Goal: Complete application form

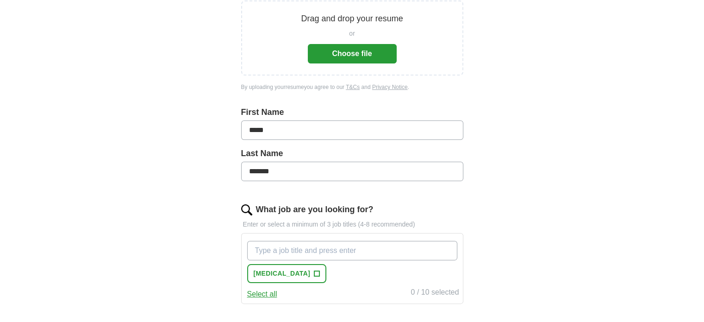
scroll to position [139, 0]
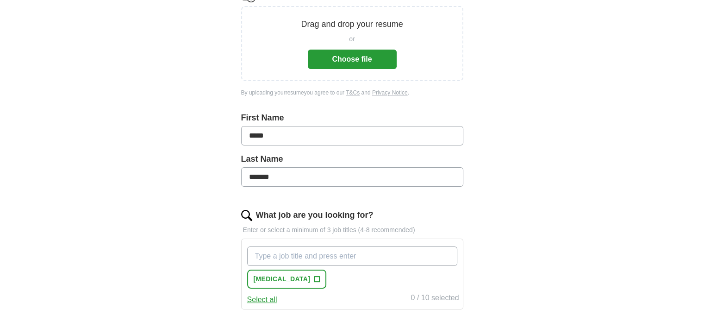
click at [365, 55] on button "Choose file" at bounding box center [352, 59] width 89 height 19
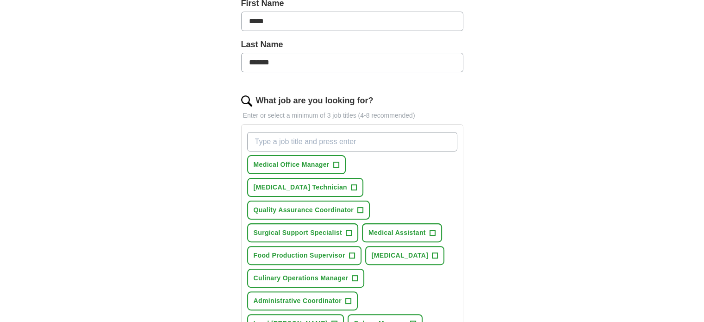
scroll to position [231, 0]
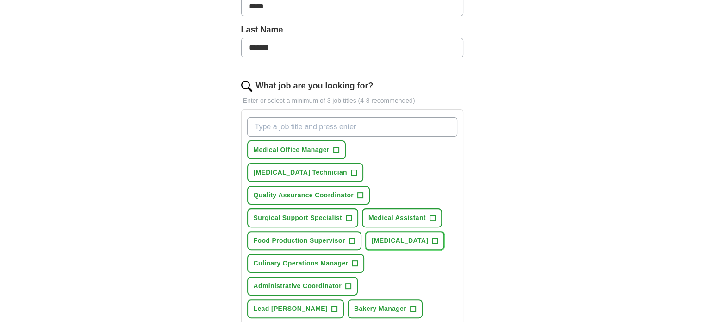
click at [394, 236] on span "[MEDICAL_DATA]" at bounding box center [400, 241] width 57 height 10
click at [347, 168] on span "[MEDICAL_DATA] Technician" at bounding box center [300, 173] width 93 height 10
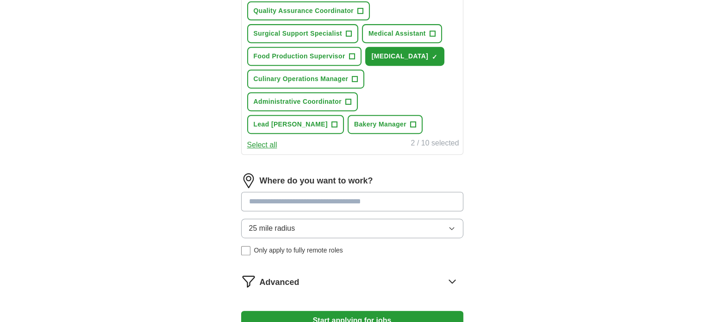
scroll to position [417, 0]
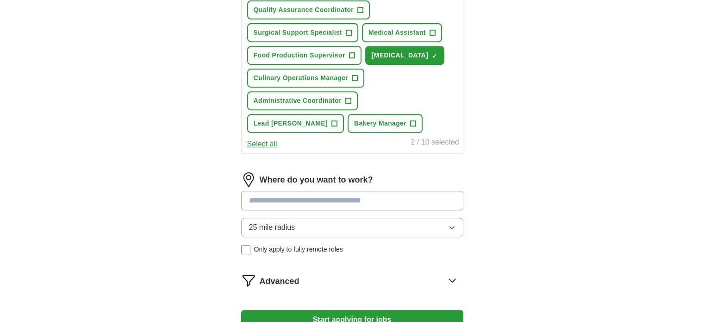
click at [300, 191] on input at bounding box center [352, 200] width 222 height 19
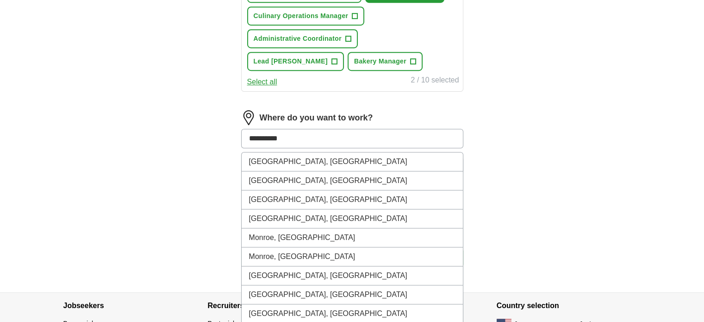
scroll to position [475, 0]
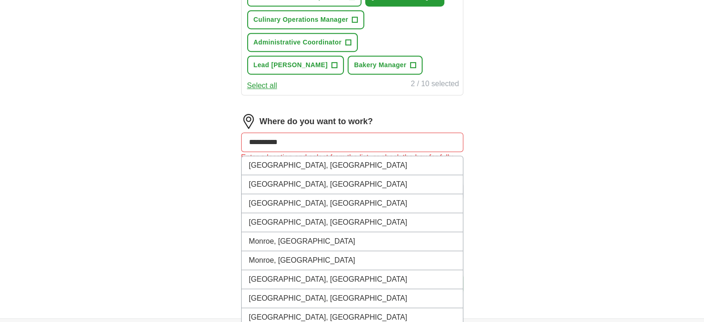
drag, startPoint x: 274, startPoint y: 115, endPoint x: 210, endPoint y: 109, distance: 63.7
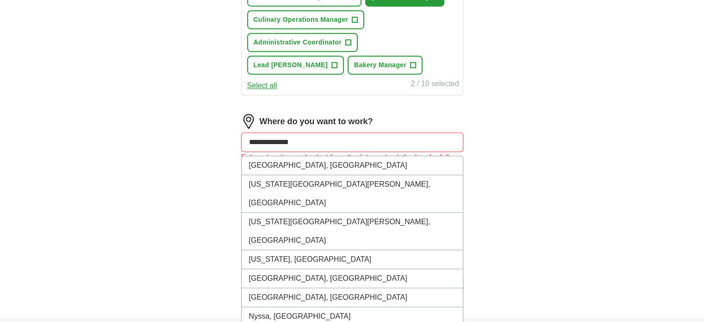
drag, startPoint x: 257, startPoint y: 109, endPoint x: 180, endPoint y: 115, distance: 76.6
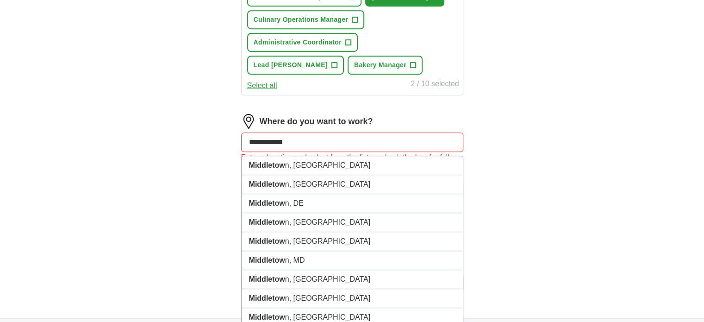
type input "**********"
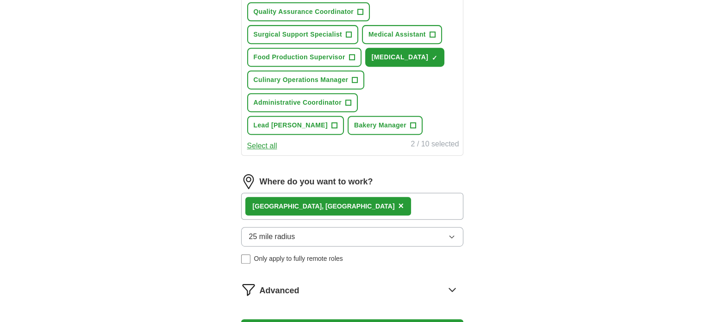
scroll to position [429, 0]
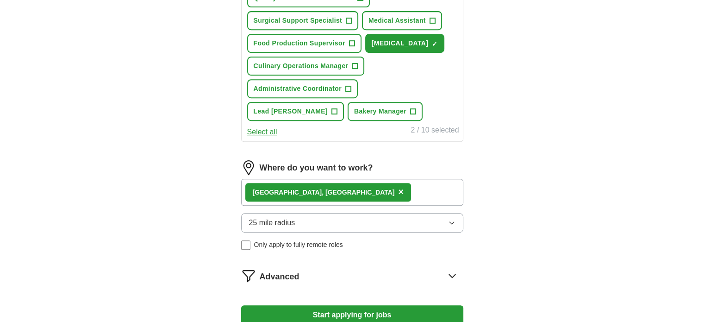
click at [398, 187] on span "×" at bounding box center [401, 192] width 6 height 10
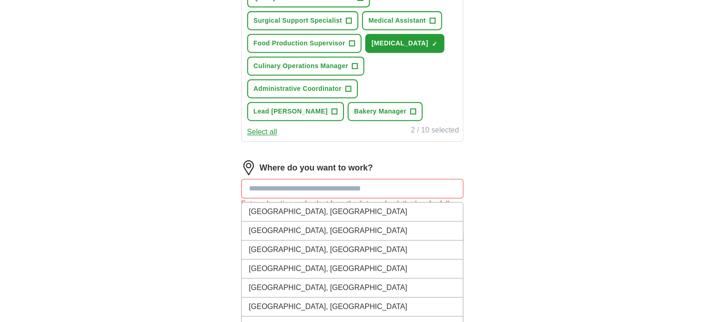
click at [307, 179] on input at bounding box center [352, 188] width 222 height 19
type input "**********"
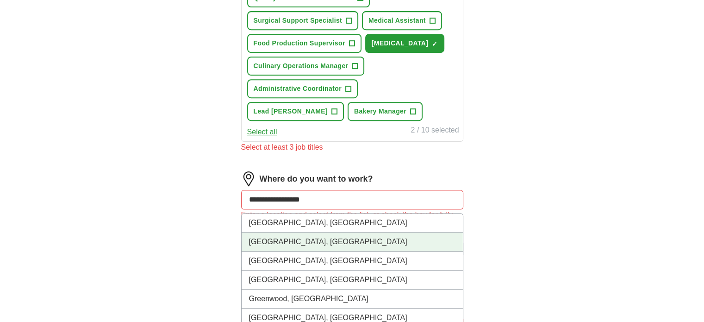
click at [302, 232] on li "[GEOGRAPHIC_DATA], [GEOGRAPHIC_DATA]" at bounding box center [352, 241] width 221 height 19
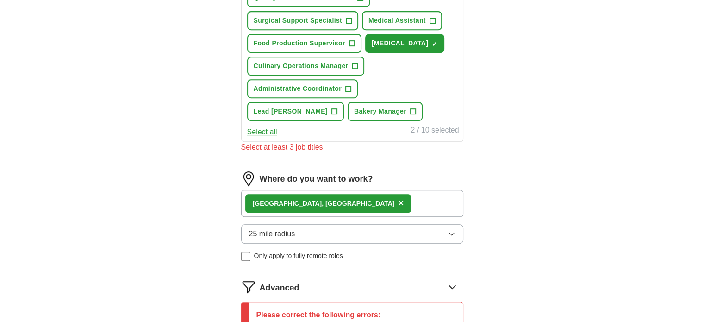
click at [454, 230] on icon "button" at bounding box center [451, 233] width 7 height 7
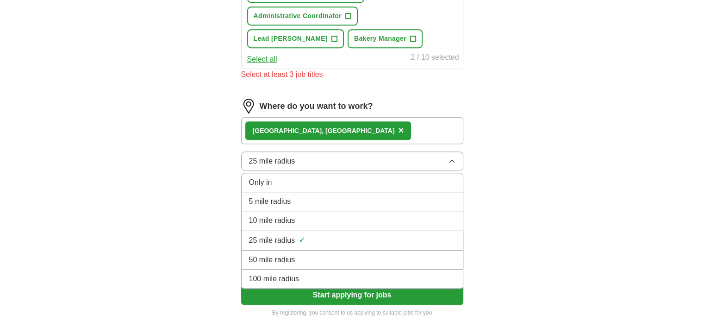
scroll to position [521, 0]
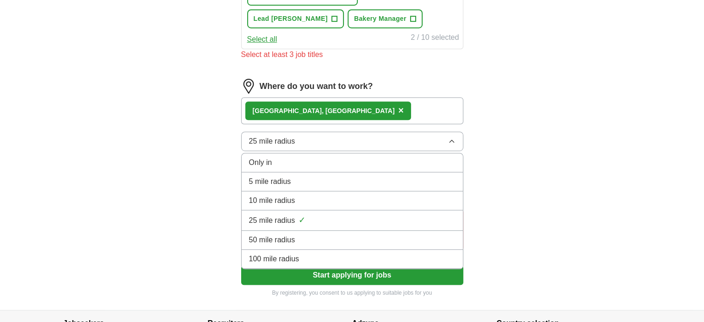
click at [317, 214] on div "25 mile radius ✓" at bounding box center [352, 220] width 206 height 12
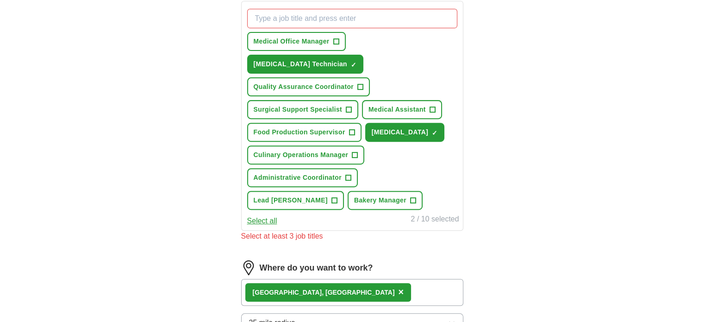
scroll to position [336, 0]
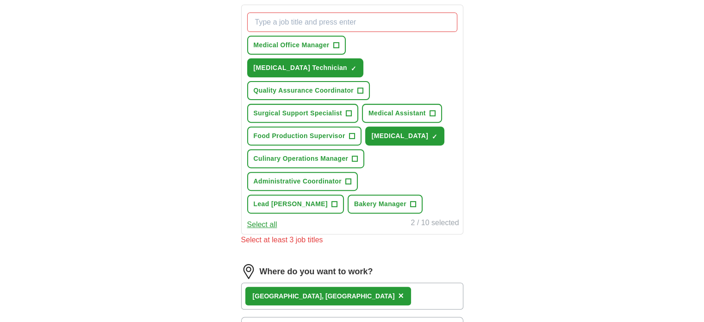
click at [267, 219] on button "Select all" at bounding box center [262, 224] width 30 height 11
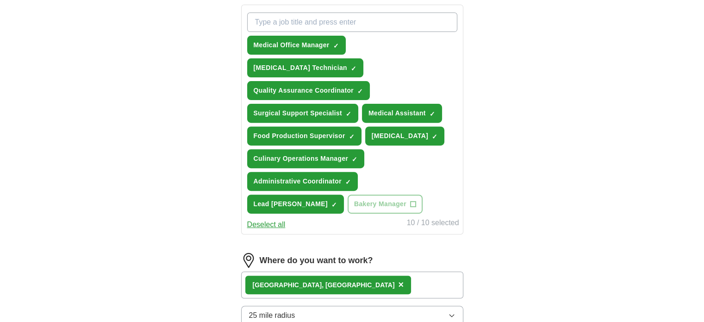
click at [267, 219] on button "Deselect all" at bounding box center [266, 224] width 38 height 11
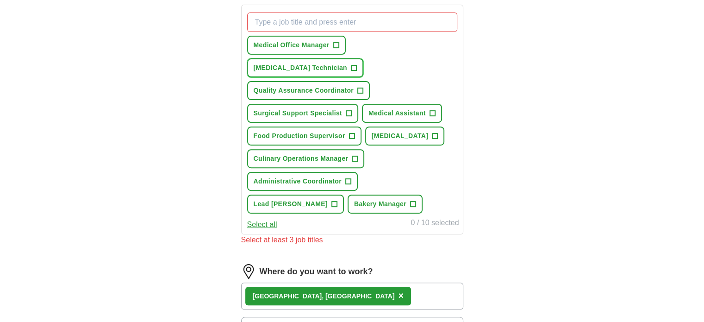
click at [347, 63] on span "[MEDICAL_DATA] Technician" at bounding box center [300, 68] width 93 height 10
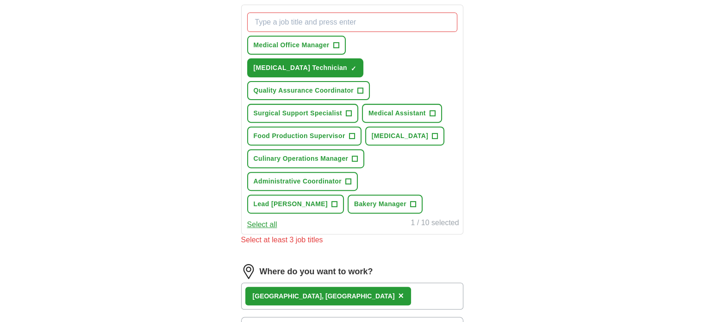
click at [362, 22] on input "What job are you looking for?" at bounding box center [352, 21] width 210 height 19
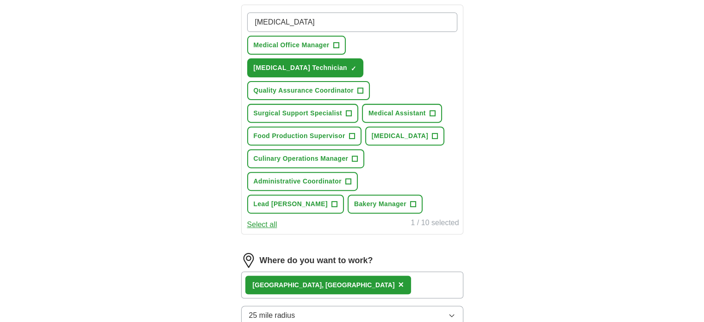
type input "[MEDICAL_DATA]"
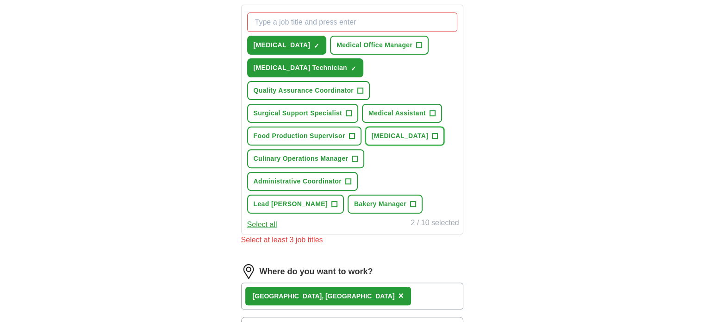
click at [432, 133] on span "+" at bounding box center [435, 135] width 6 height 7
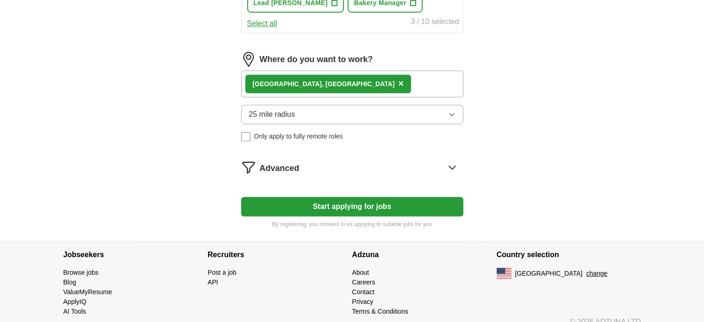
scroll to position [545, 0]
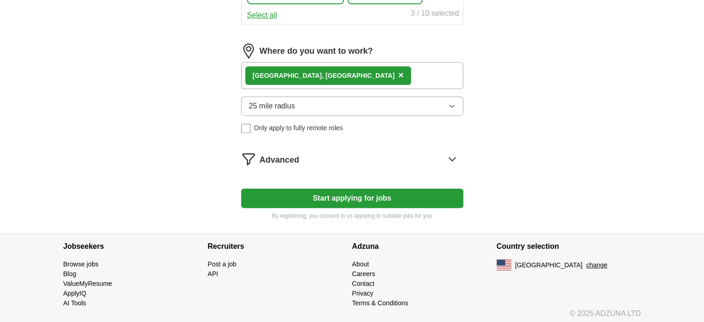
click at [330, 199] on button "Start applying for jobs" at bounding box center [352, 197] width 222 height 19
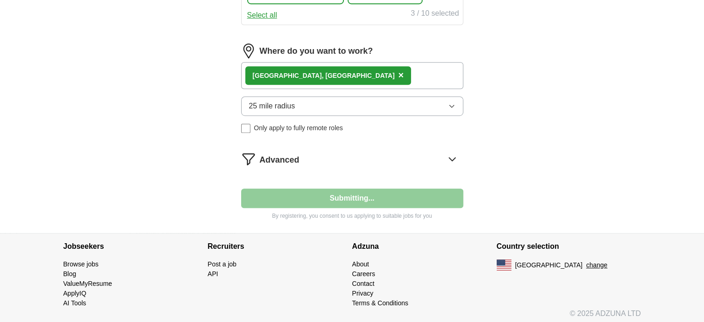
select select "**"
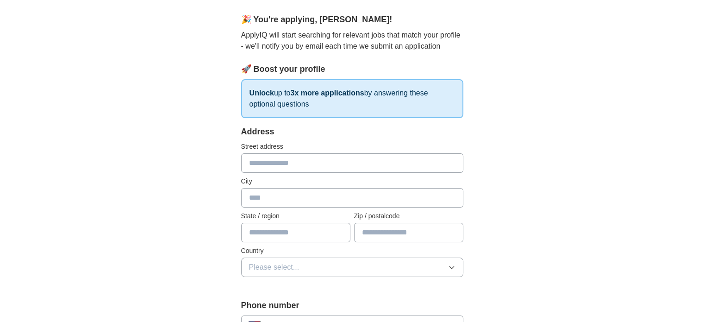
scroll to position [93, 0]
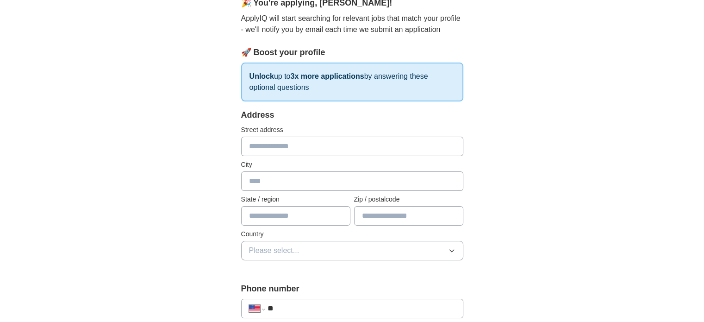
click at [326, 149] on input "text" at bounding box center [352, 146] width 222 height 19
type input "**********"
click at [328, 181] on input "text" at bounding box center [352, 180] width 222 height 19
type input "**********"
type input "**"
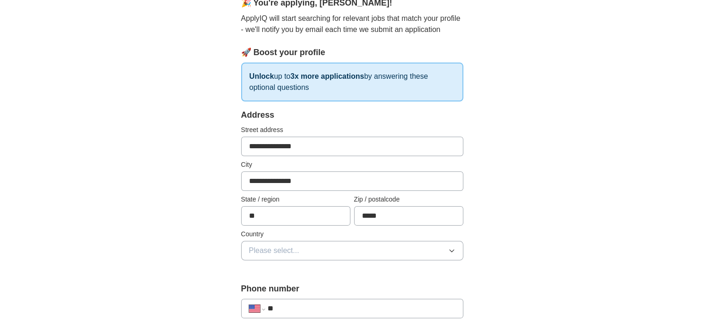
type input "*****"
click at [376, 250] on button "Please select..." at bounding box center [352, 250] width 222 height 19
click at [344, 296] on li "[GEOGRAPHIC_DATA]" at bounding box center [352, 290] width 221 height 19
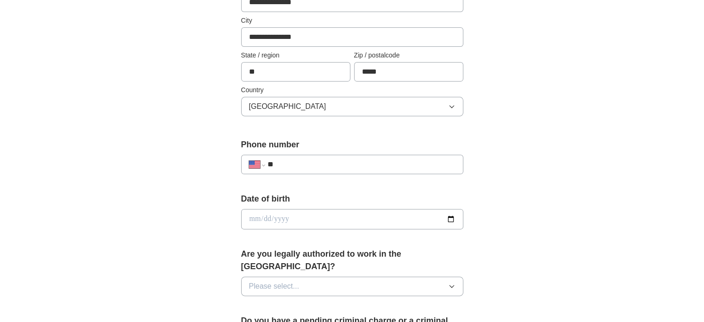
scroll to position [278, 0]
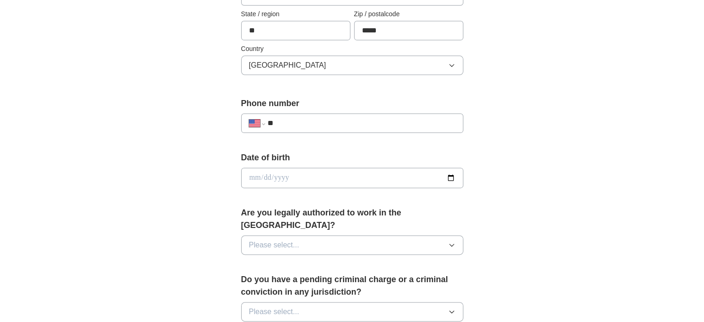
click at [306, 122] on input "**" at bounding box center [361, 123] width 188 height 11
type input "**********"
click at [196, 208] on div "**********" at bounding box center [352, 172] width 592 height 843
click at [290, 239] on span "Please select..." at bounding box center [274, 244] width 50 height 11
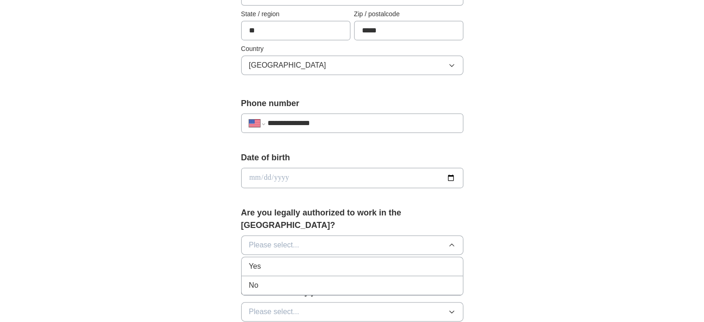
click at [266, 261] on div "Yes" at bounding box center [352, 266] width 206 height 11
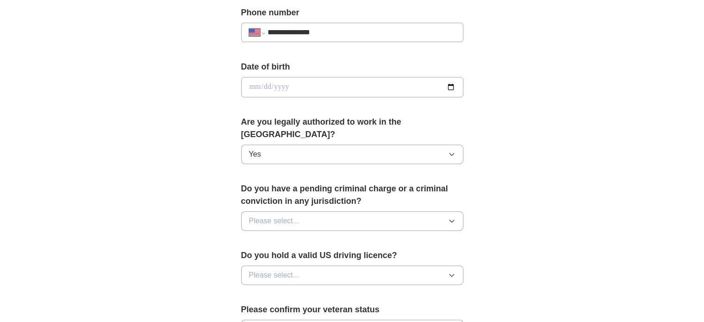
scroll to position [417, 0]
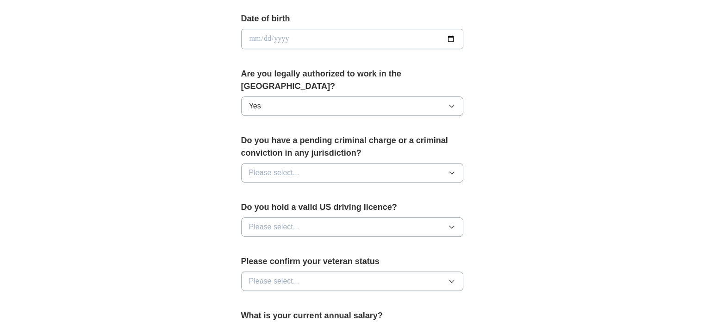
click at [300, 163] on button "Please select..." at bounding box center [352, 172] width 222 height 19
click at [280, 207] on div "No" at bounding box center [352, 212] width 206 height 11
click at [270, 221] on span "Please select..." at bounding box center [274, 226] width 50 height 11
click at [265, 243] on div "Yes" at bounding box center [352, 248] width 206 height 11
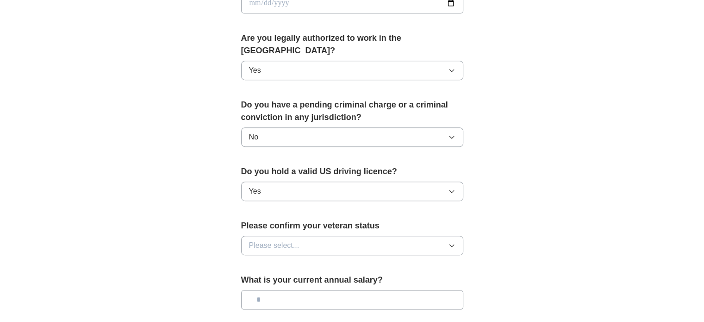
scroll to position [509, 0]
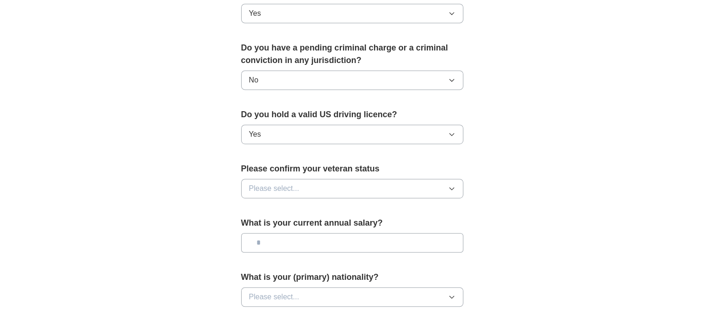
click at [294, 183] on span "Please select..." at bounding box center [274, 188] width 50 height 11
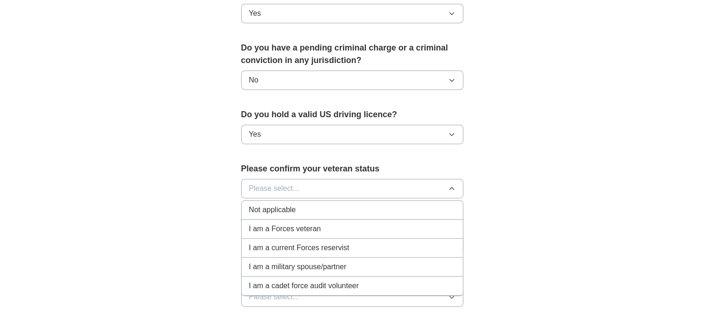
click at [280, 204] on span "Not applicable" at bounding box center [272, 209] width 47 height 11
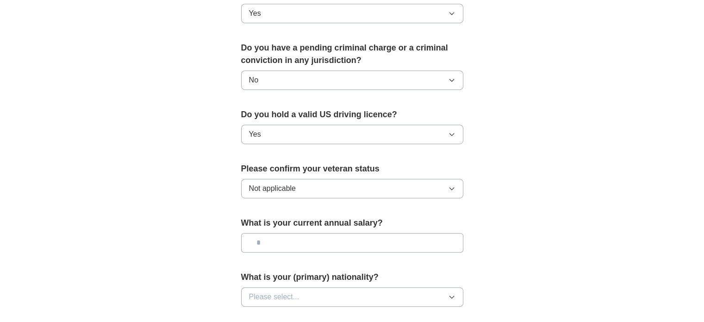
scroll to position [555, 0]
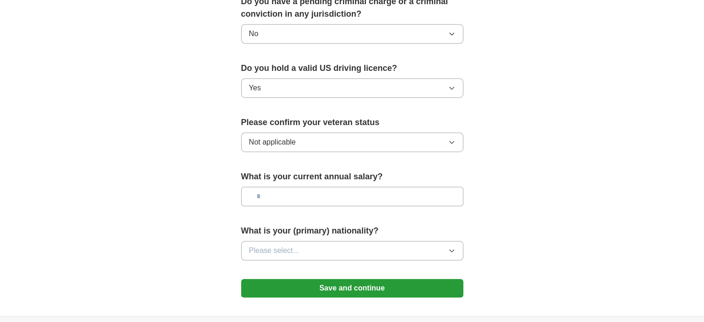
click at [307, 241] on button "Please select..." at bounding box center [352, 250] width 222 height 19
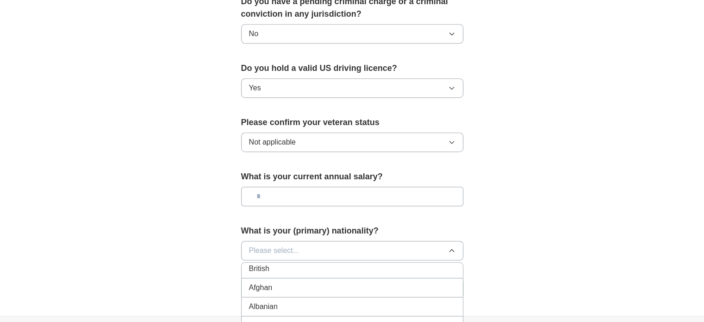
scroll to position [0, 0]
click at [317, 266] on div "American" at bounding box center [352, 271] width 206 height 11
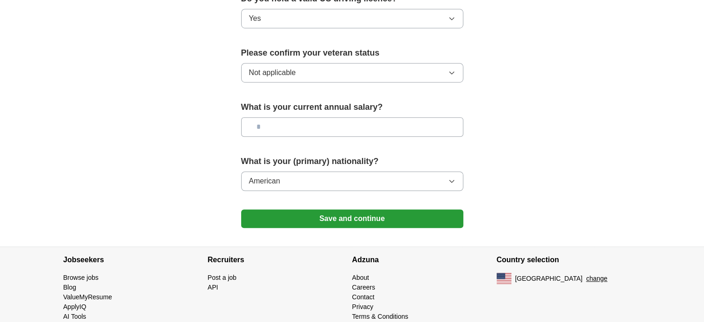
scroll to position [628, 0]
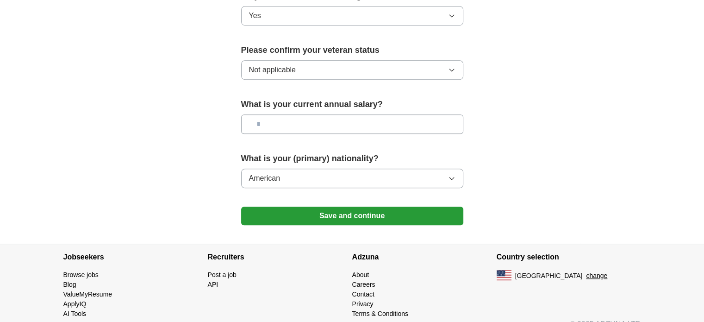
click at [336, 206] on button "Save and continue" at bounding box center [352, 215] width 222 height 19
